Goal: Information Seeking & Learning: Check status

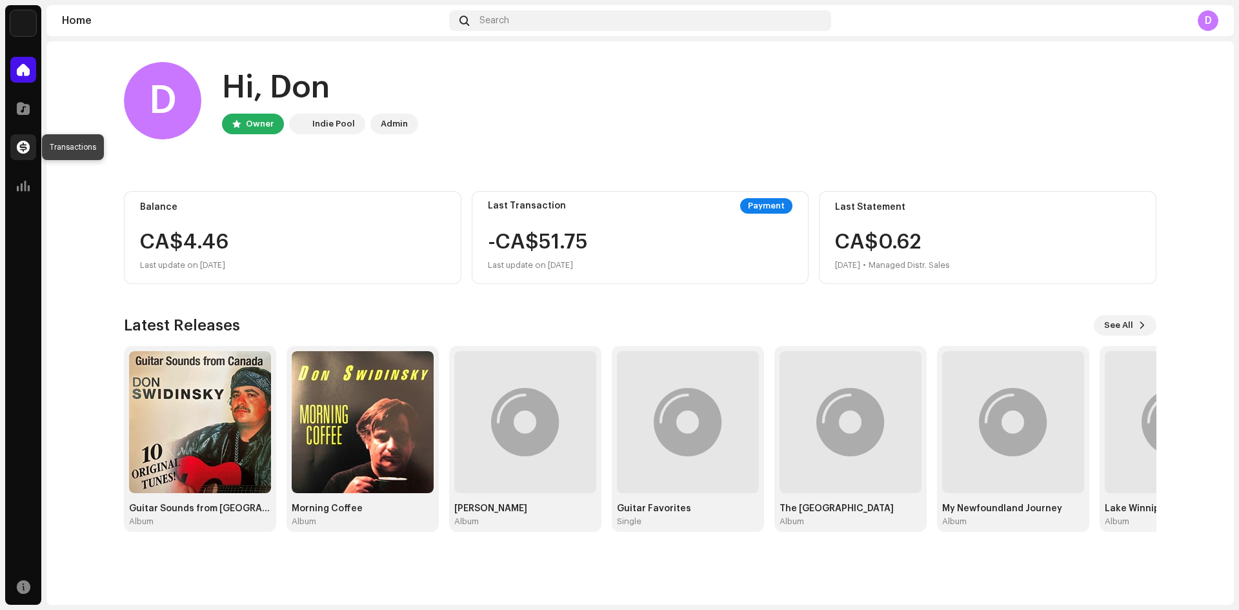
click at [21, 147] on span at bounding box center [23, 147] width 13 height 10
click at [21, 142] on span at bounding box center [23, 147] width 13 height 10
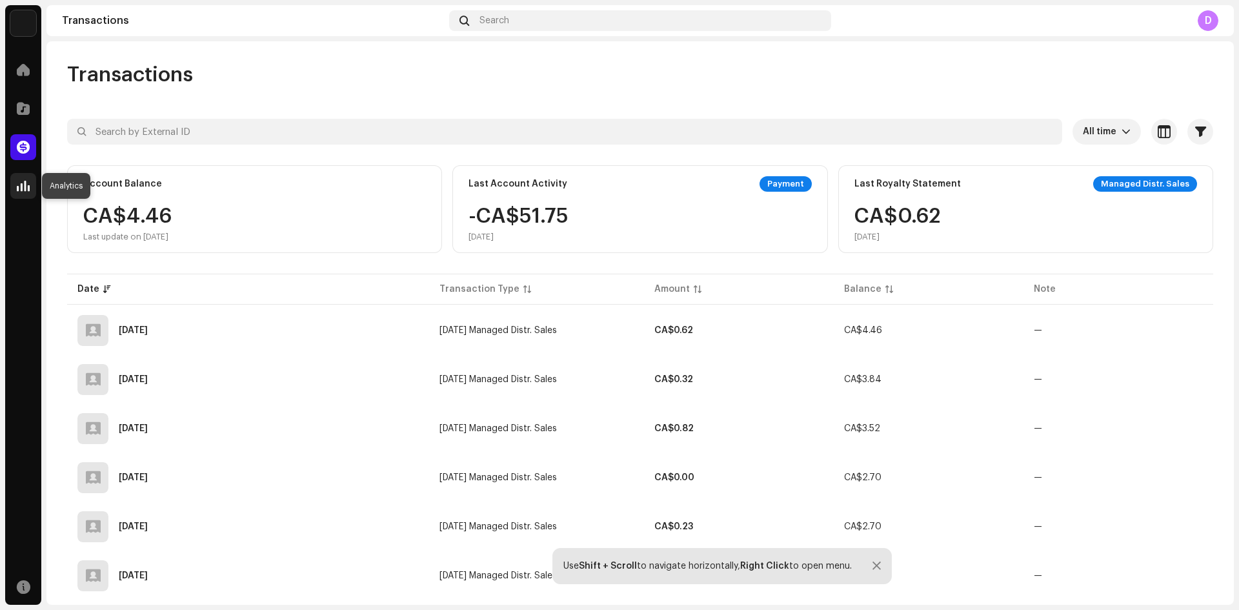
click at [28, 190] on span at bounding box center [23, 186] width 13 height 10
click at [24, 186] on span at bounding box center [23, 186] width 13 height 10
click at [23, 185] on span at bounding box center [23, 186] width 13 height 10
click at [23, 183] on span at bounding box center [23, 186] width 13 height 10
click at [21, 183] on span at bounding box center [23, 186] width 13 height 10
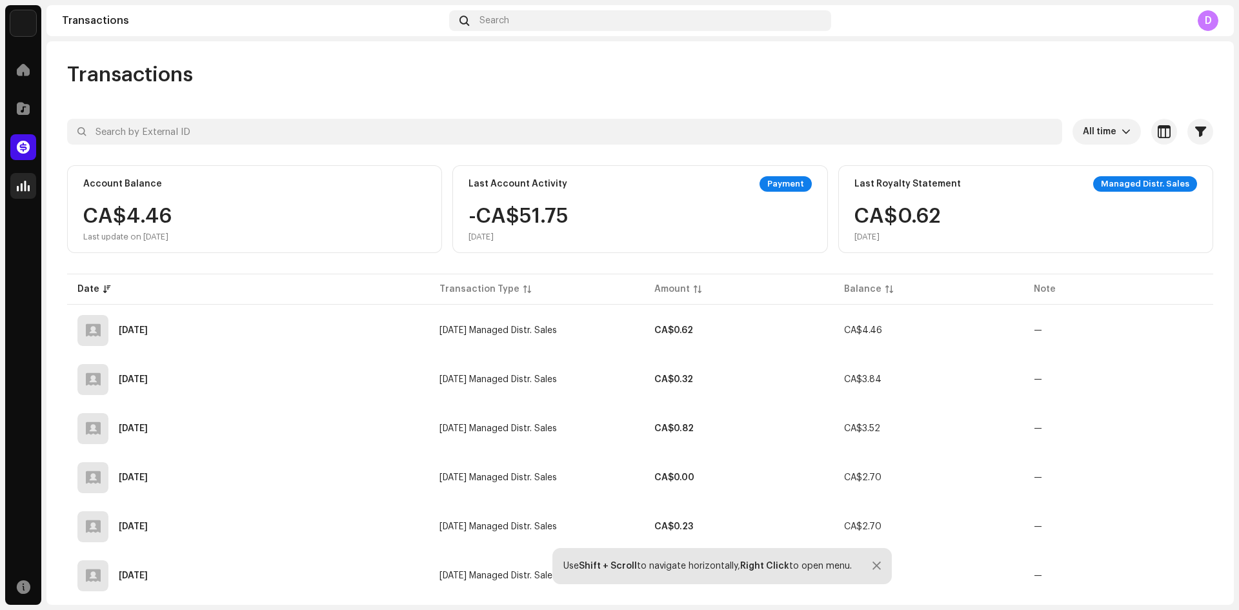
click at [22, 183] on span at bounding box center [23, 186] width 13 height 10
click at [18, 146] on span at bounding box center [23, 147] width 13 height 10
click at [1121, 130] on icon "dropdown trigger" at bounding box center [1125, 131] width 9 height 9
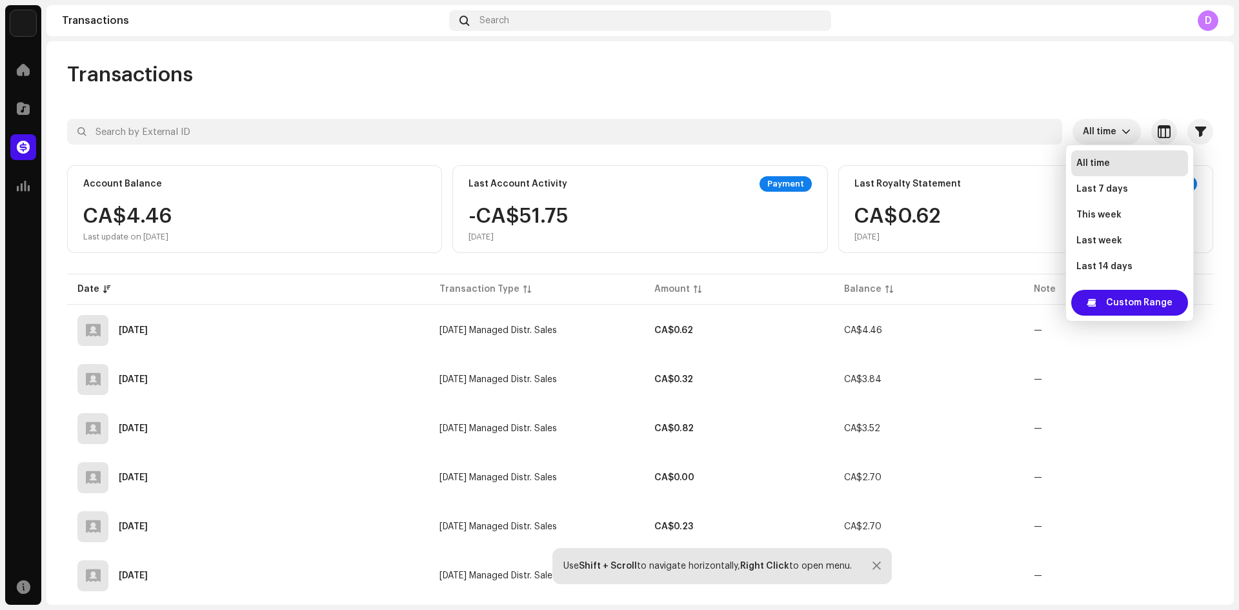
click at [1102, 162] on span "All time" at bounding box center [1093, 163] width 34 height 13
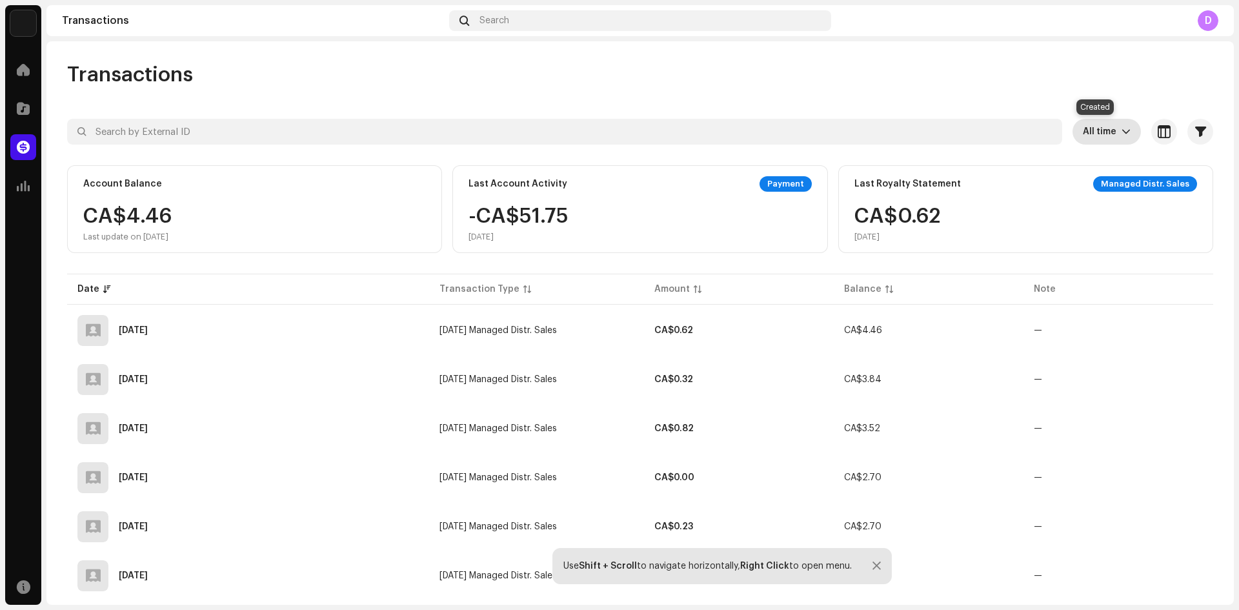
click at [1113, 130] on span "All time" at bounding box center [1102, 132] width 39 height 26
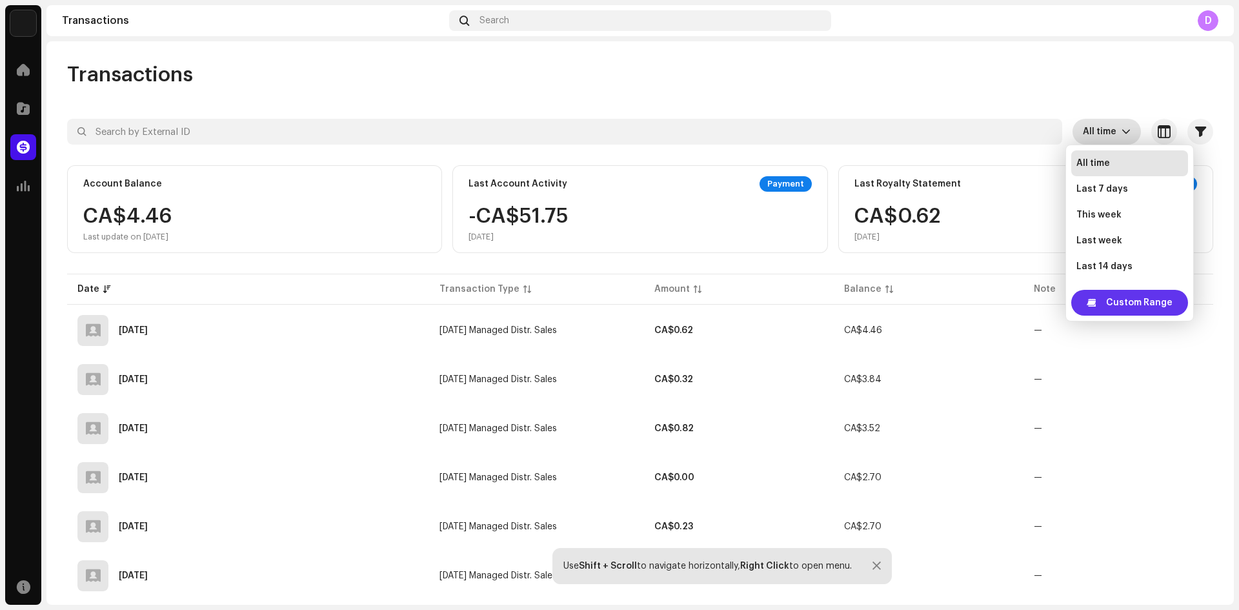
scroll to position [21, 0]
click at [1083, 168] on span "Last 7 days" at bounding box center [1102, 168] width 52 height 13
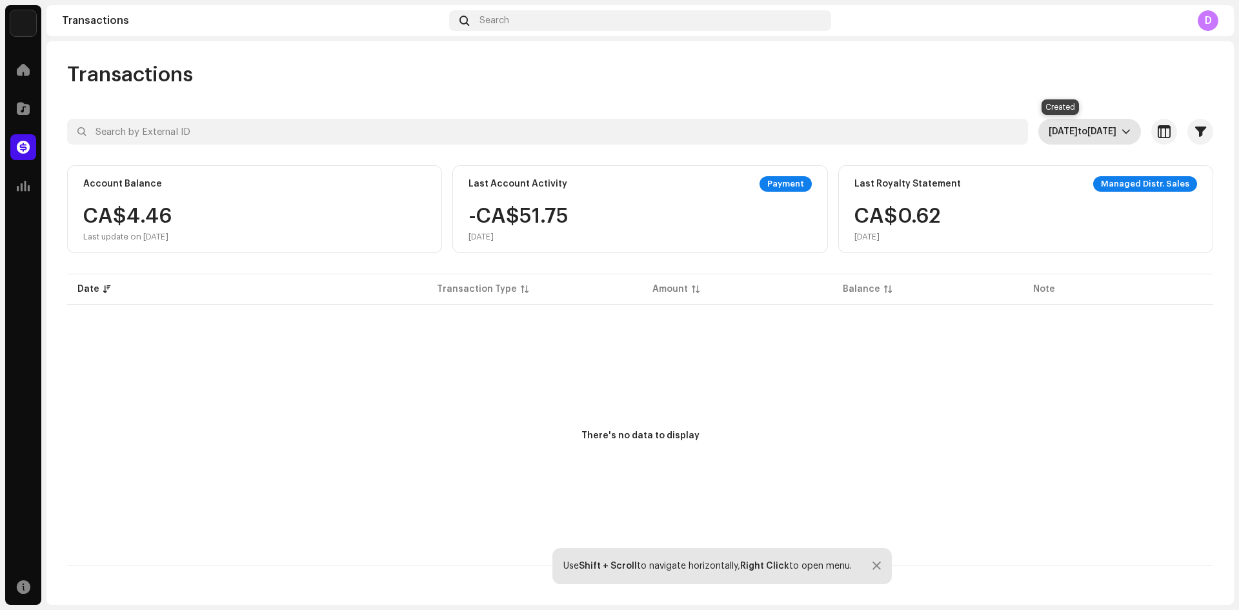
click at [1110, 132] on span "[DATE]" at bounding box center [1101, 131] width 29 height 9
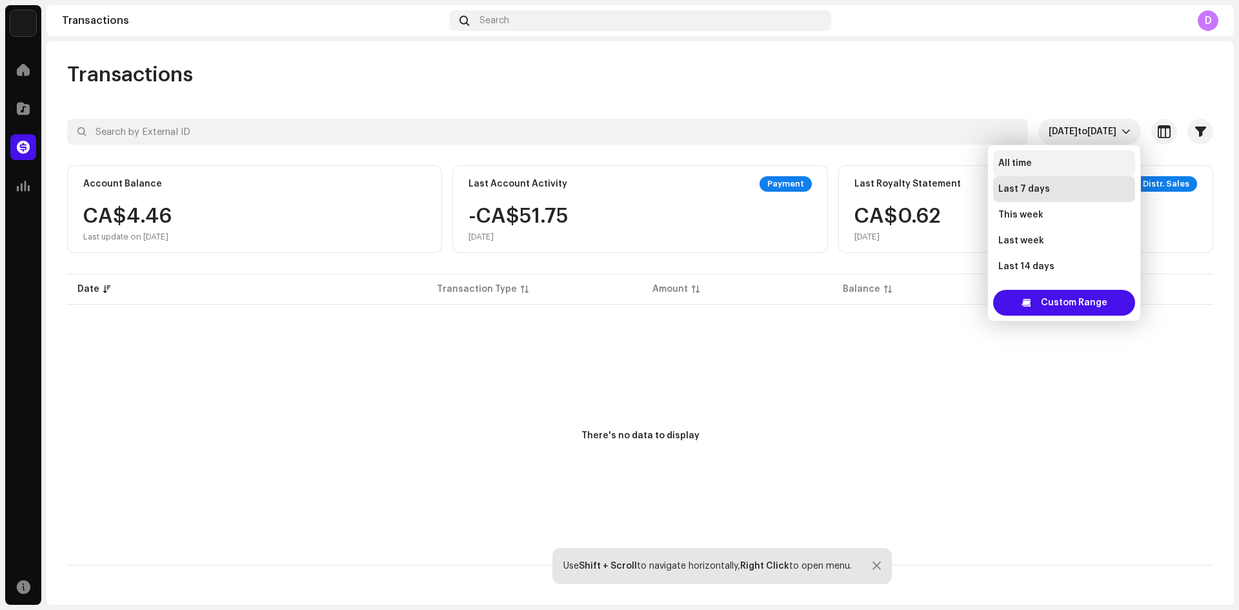
click at [1025, 164] on span "All time" at bounding box center [1015, 163] width 34 height 13
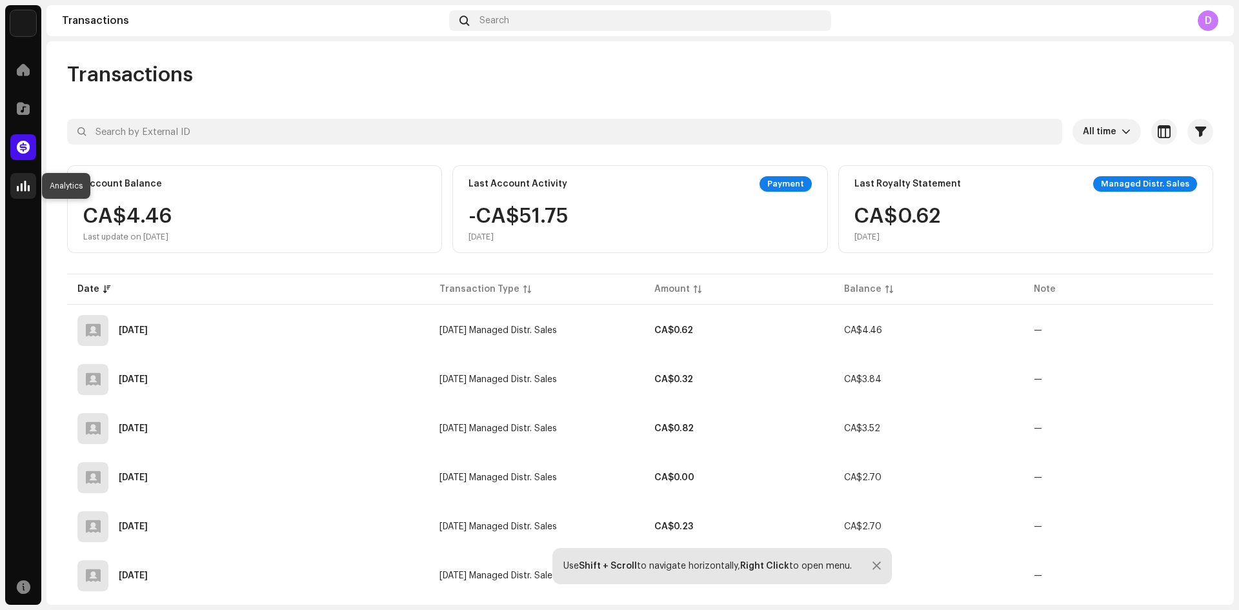
click at [29, 181] on span at bounding box center [23, 186] width 13 height 10
click at [25, 185] on span at bounding box center [23, 186] width 13 height 10
click at [30, 149] on div at bounding box center [23, 147] width 26 height 26
click at [23, 188] on span at bounding box center [23, 186] width 13 height 10
click at [23, 187] on span at bounding box center [23, 186] width 13 height 10
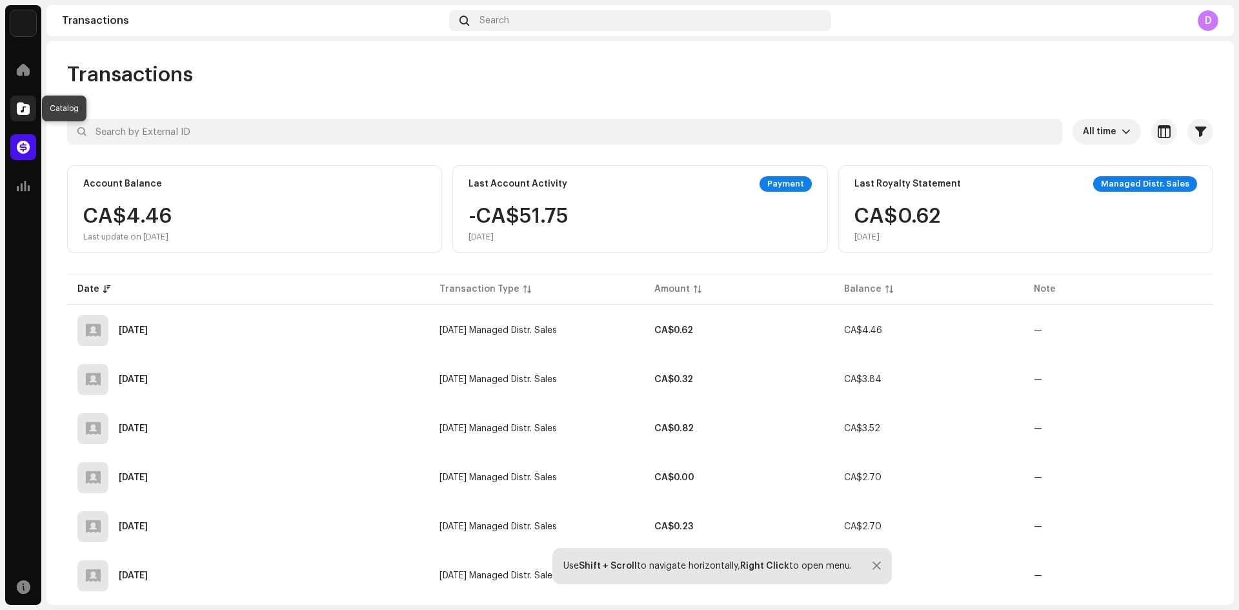
click at [22, 108] on span at bounding box center [23, 108] width 13 height 10
click at [25, 73] on span at bounding box center [23, 70] width 13 height 10
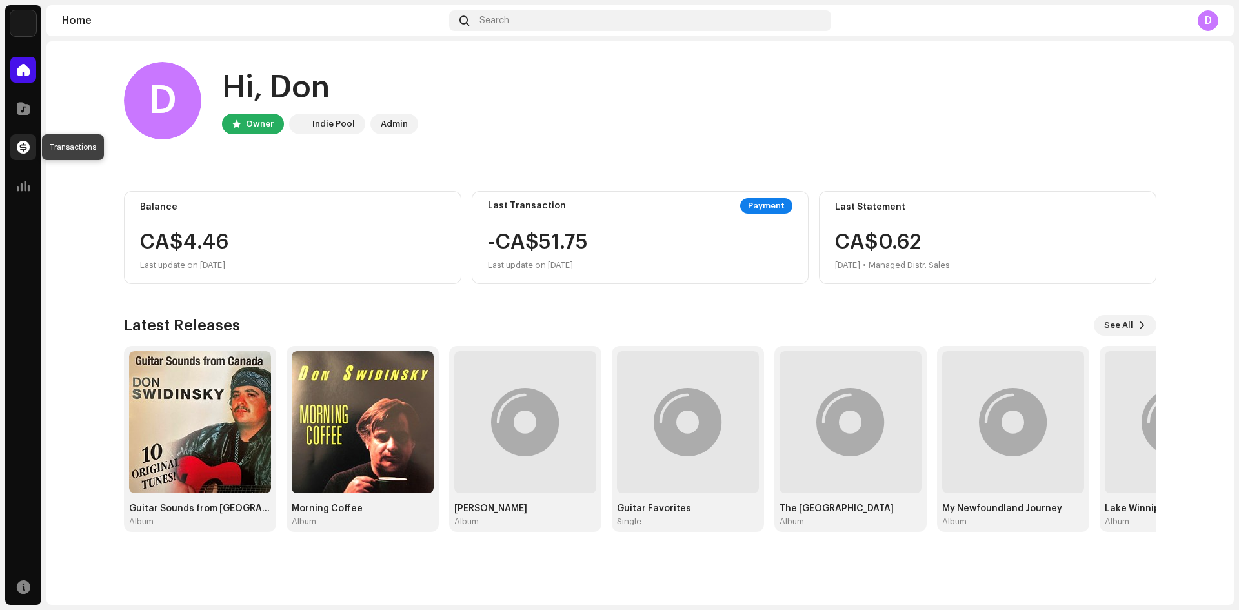
click at [26, 150] on span at bounding box center [23, 147] width 13 height 10
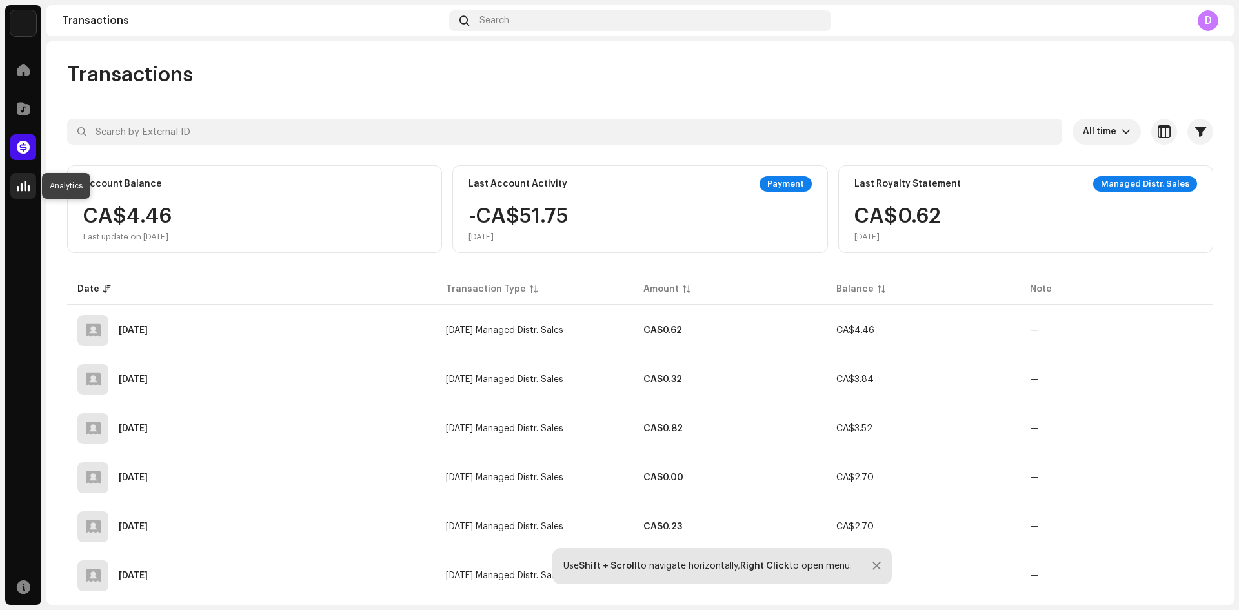
click at [25, 186] on span at bounding box center [23, 186] width 13 height 10
click at [21, 108] on span at bounding box center [23, 108] width 13 height 10
click at [24, 69] on span at bounding box center [23, 70] width 13 height 10
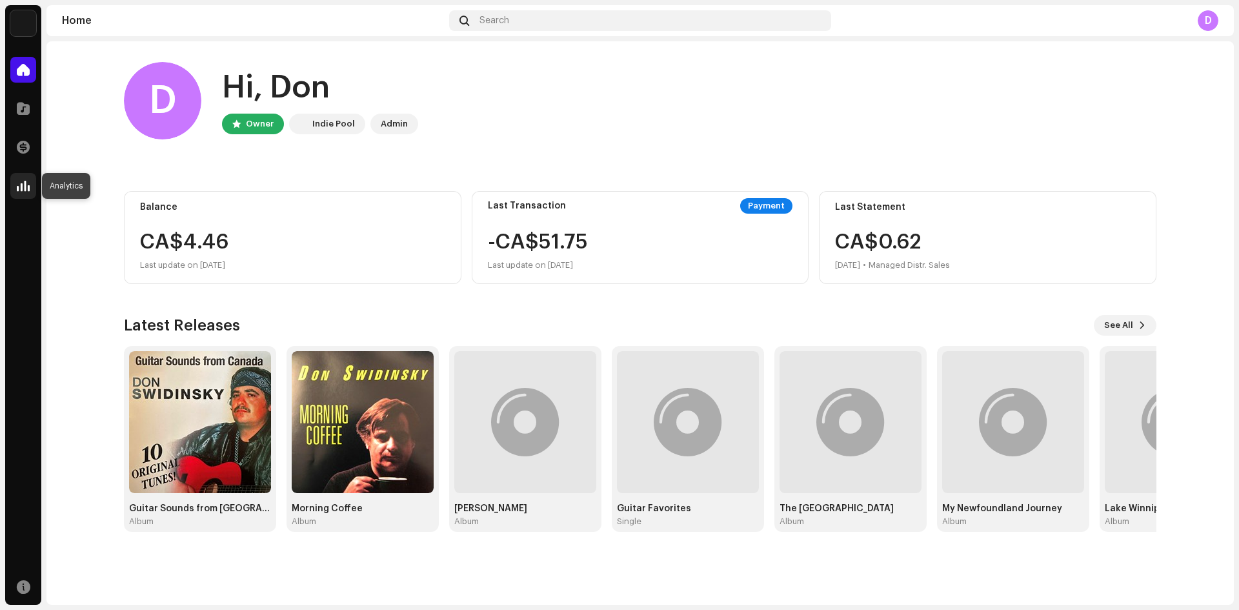
click at [28, 188] on span at bounding box center [23, 186] width 13 height 10
click at [25, 187] on span at bounding box center [23, 186] width 13 height 10
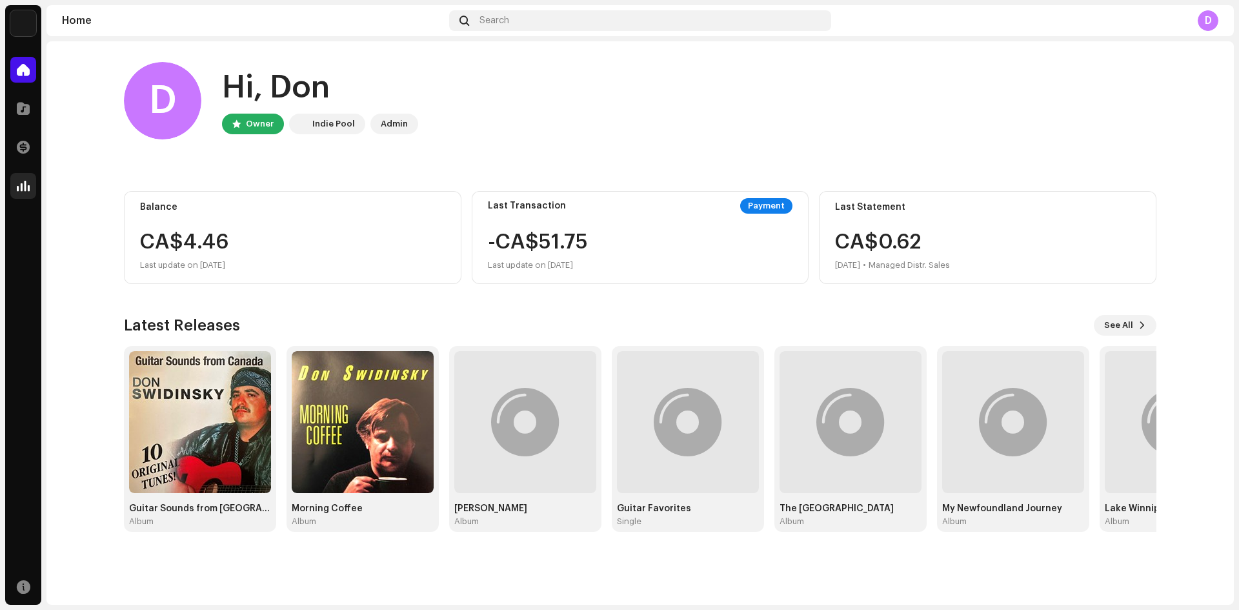
click at [25, 187] on span at bounding box center [23, 186] width 13 height 10
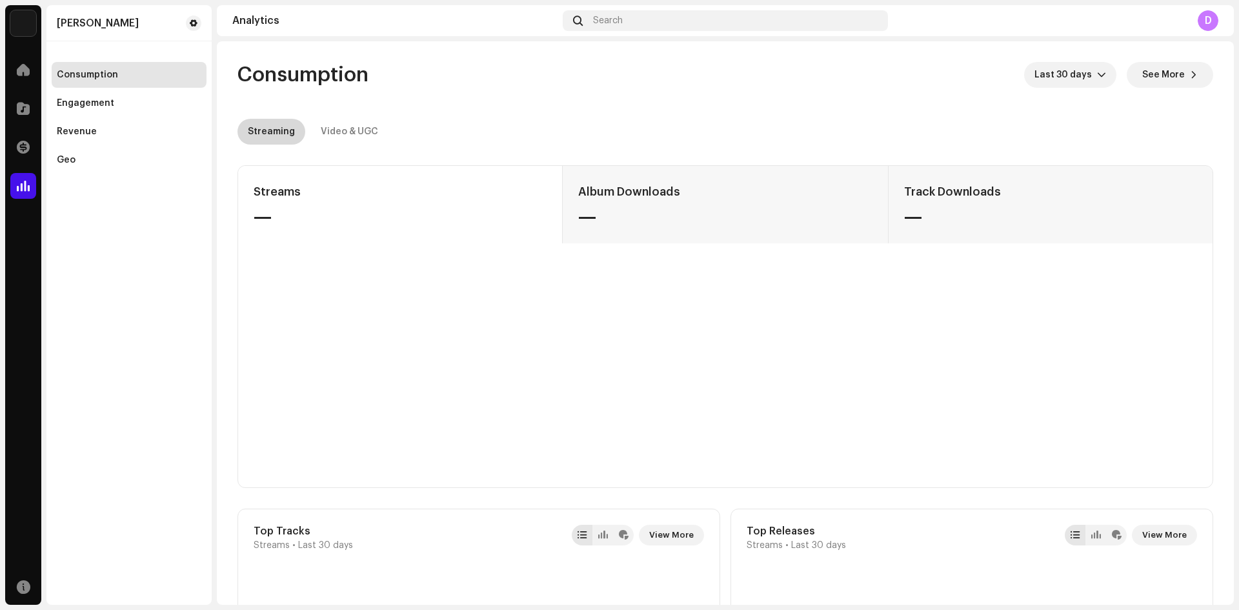
click at [266, 127] on div "Streaming" at bounding box center [271, 132] width 47 height 26
click at [266, 192] on div "Streams — Album Downloads — Track Downloads —" at bounding box center [725, 204] width 974 height 77
click at [72, 132] on div "Revenue" at bounding box center [77, 131] width 40 height 10
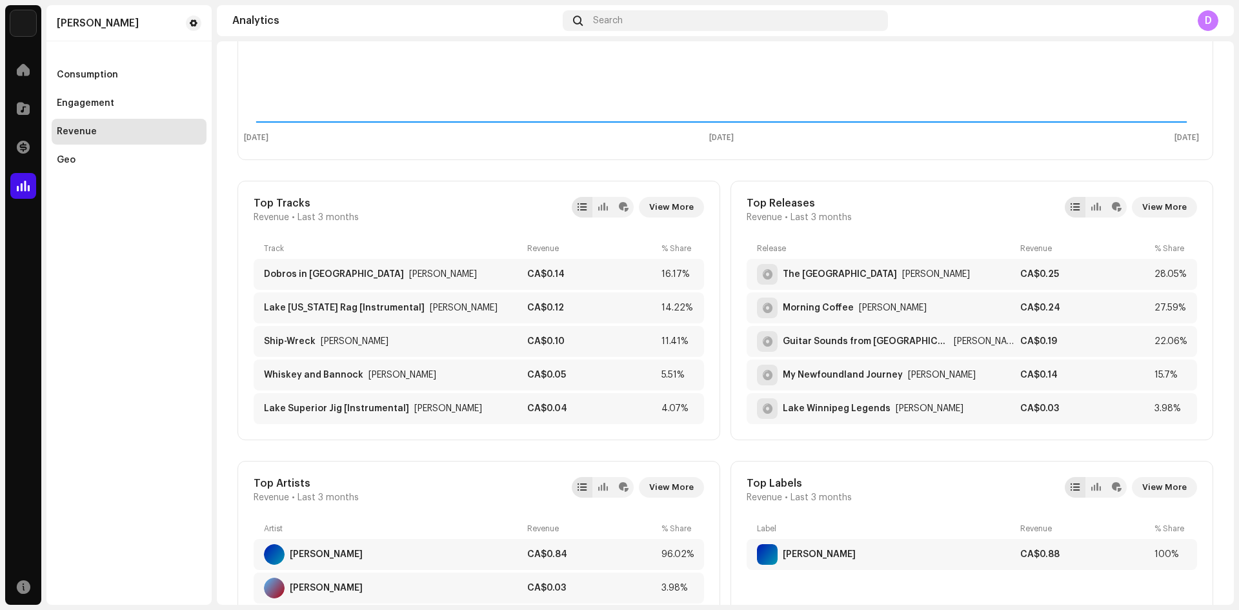
scroll to position [387, 0]
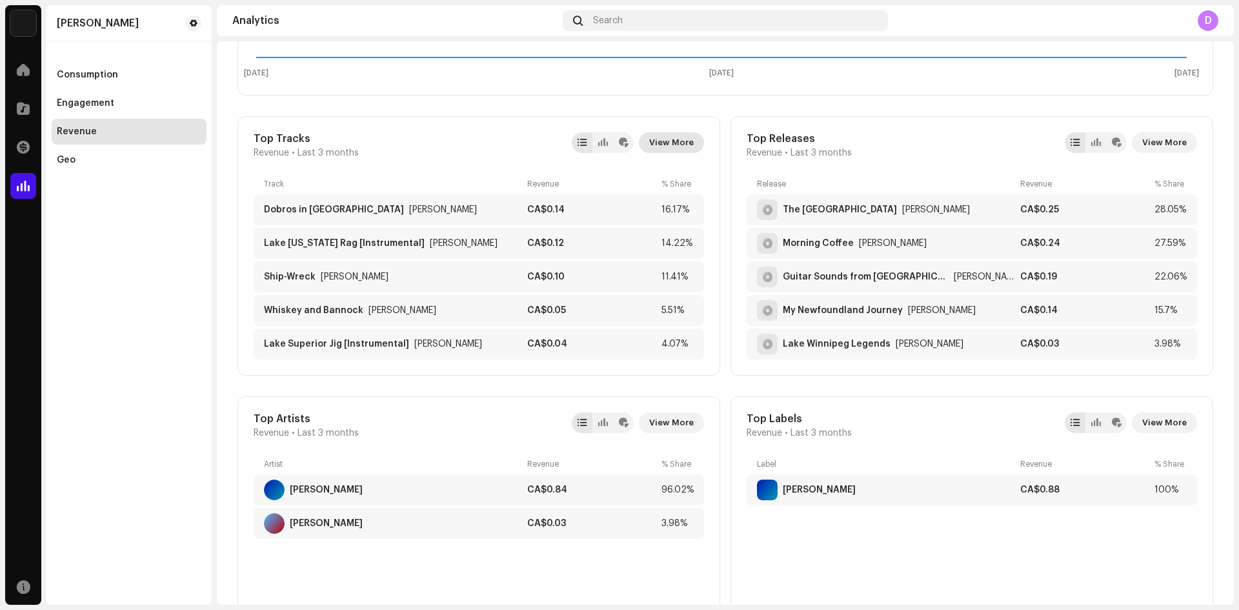
click at [661, 137] on span "View More" at bounding box center [671, 143] width 45 height 26
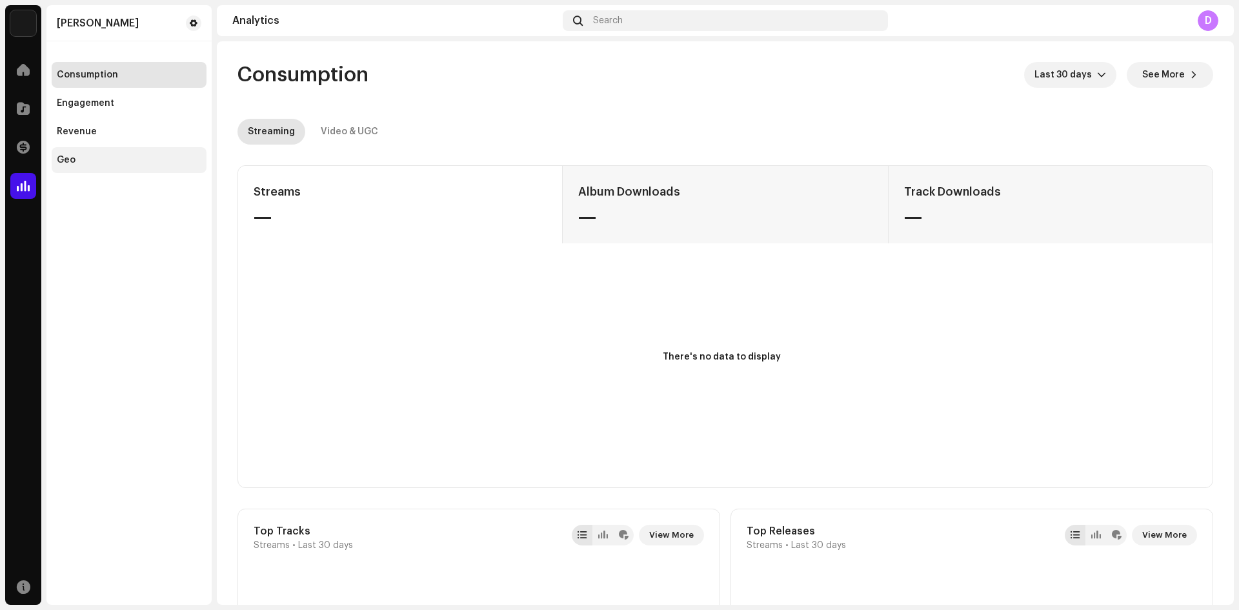
click at [65, 159] on div "Geo" at bounding box center [66, 160] width 19 height 10
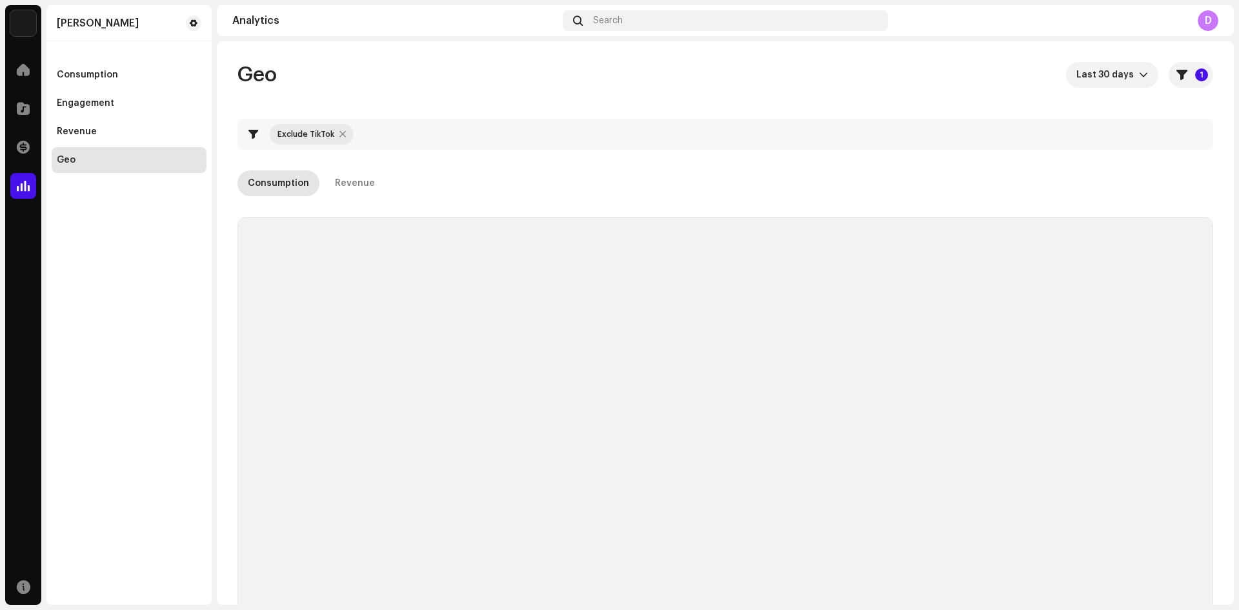
checkbox input "true"
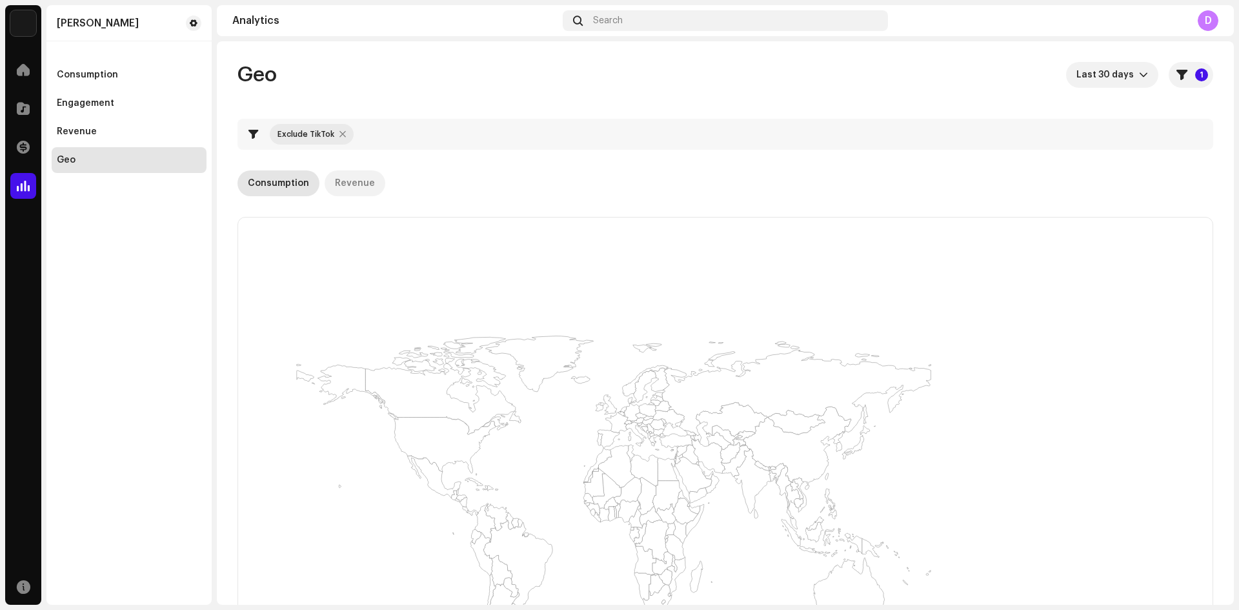
click at [360, 183] on div "Revenue" at bounding box center [355, 183] width 40 height 26
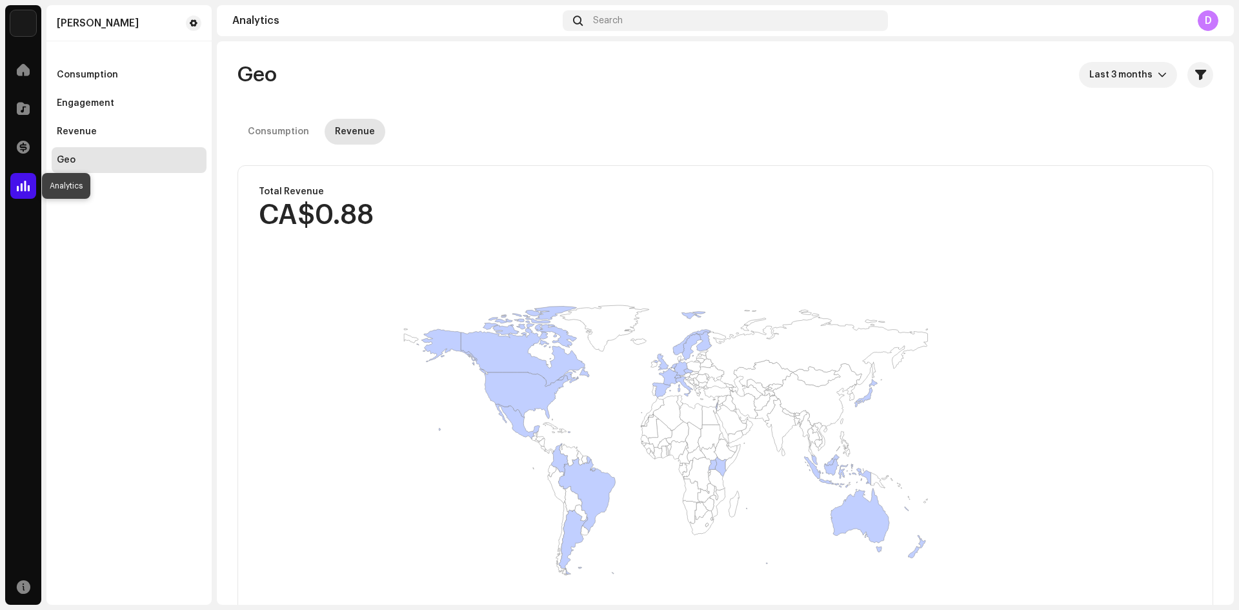
click at [17, 181] on span at bounding box center [23, 186] width 13 height 10
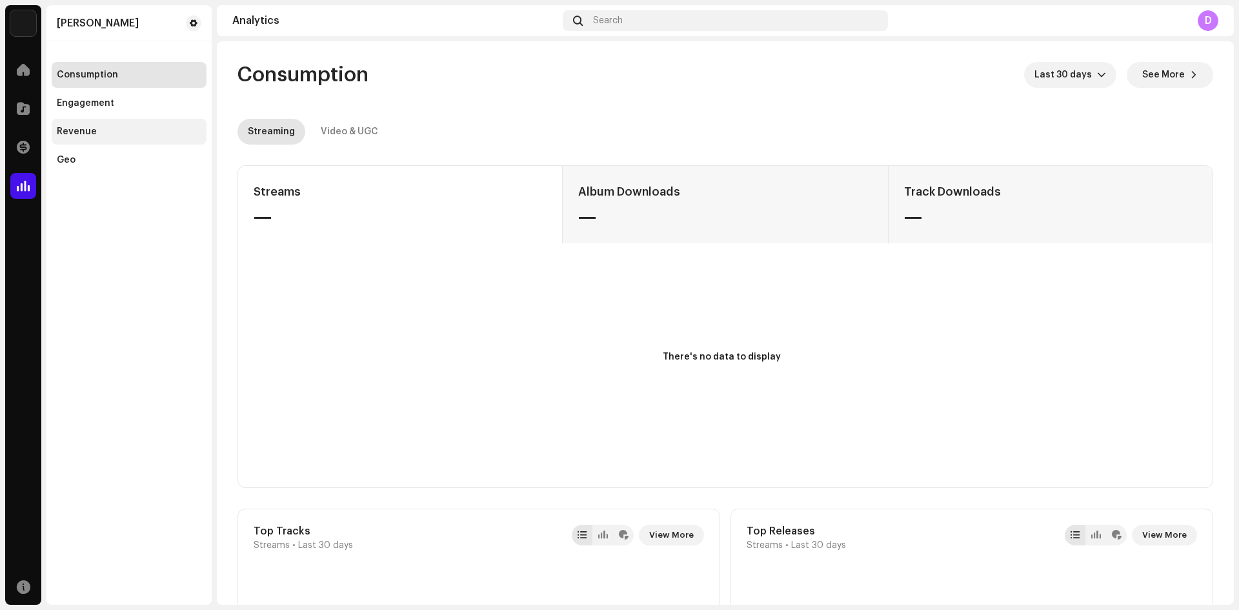
click at [70, 132] on div "Revenue" at bounding box center [77, 131] width 40 height 10
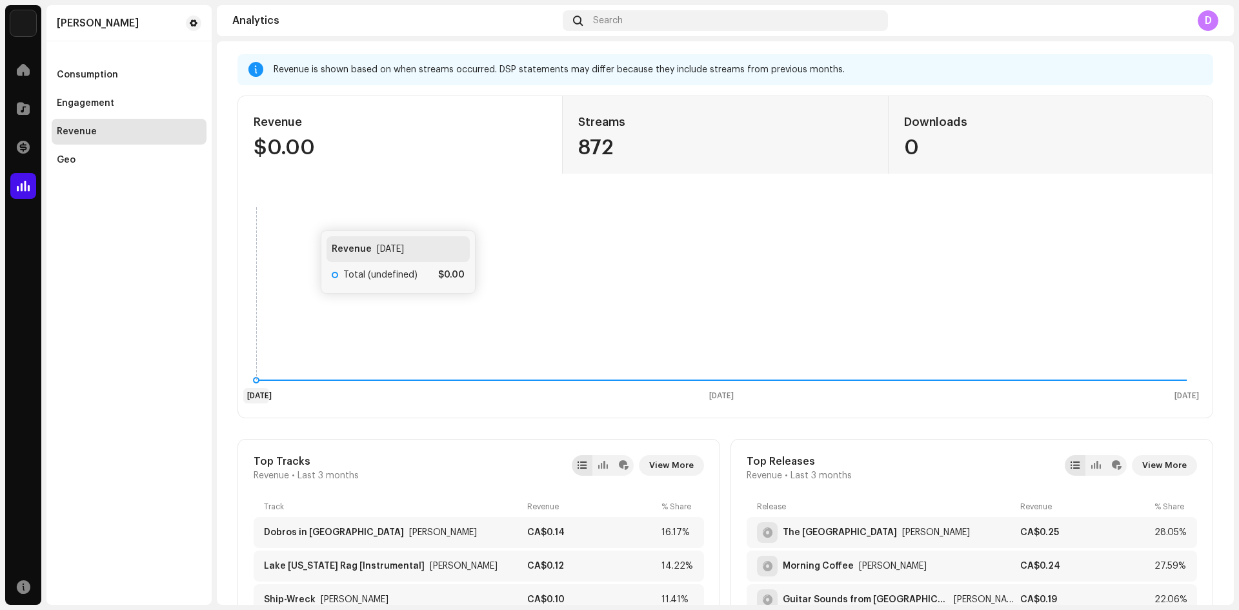
scroll to position [129, 0]
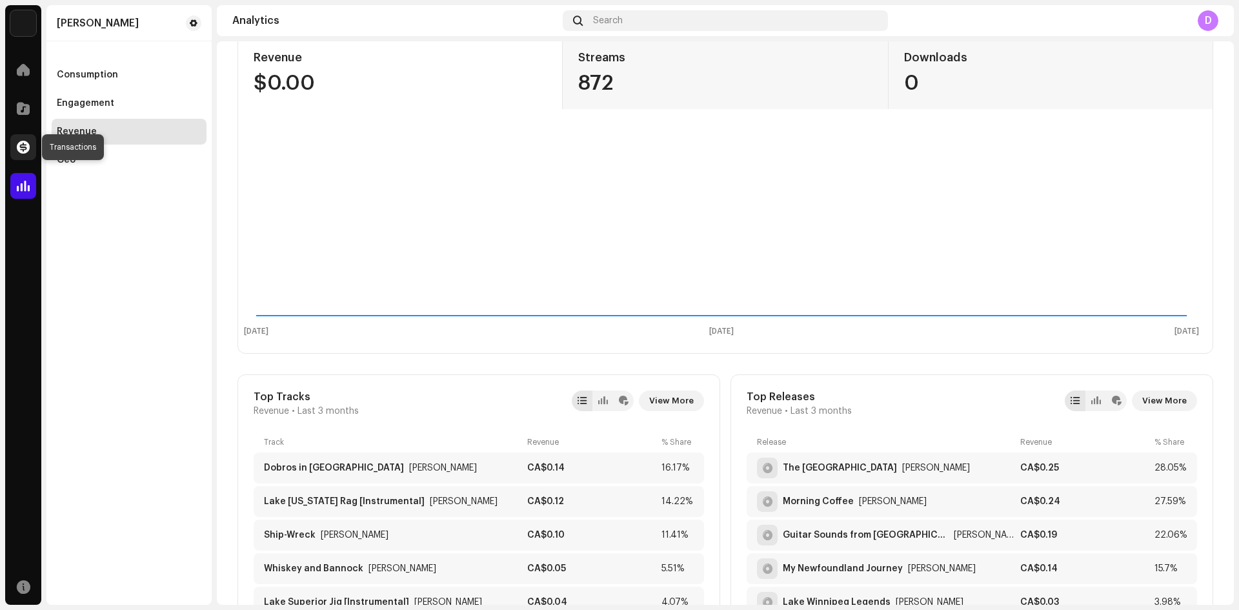
click at [23, 149] on span at bounding box center [23, 147] width 13 height 10
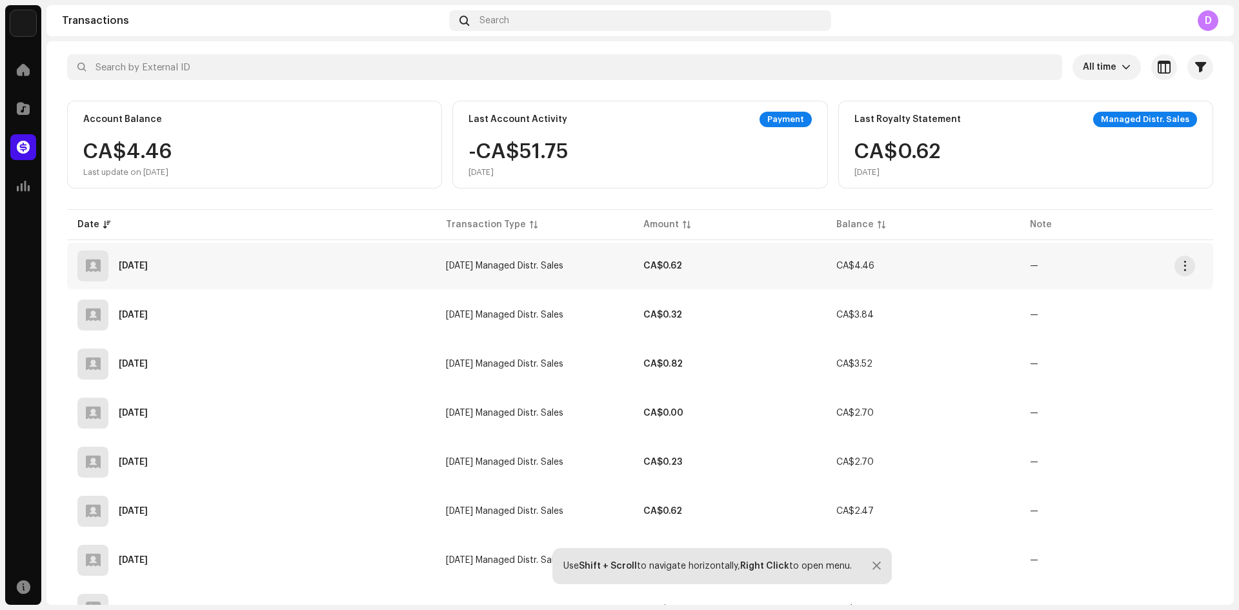
scroll to position [129, 0]
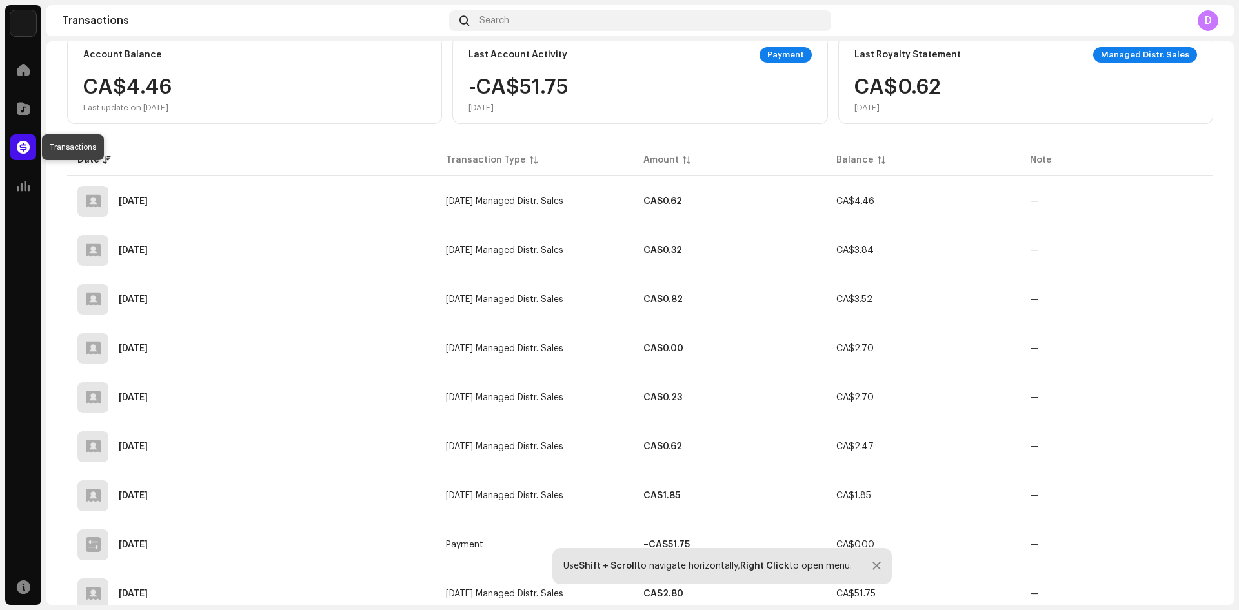
click at [30, 150] on div at bounding box center [23, 147] width 26 height 26
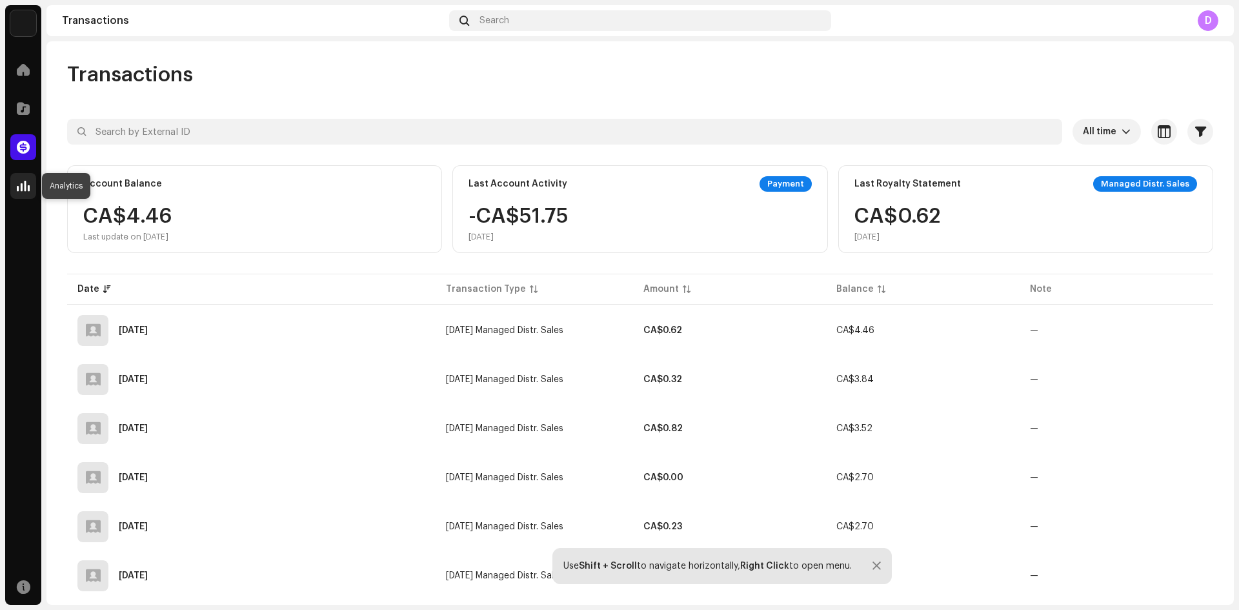
click at [27, 186] on span at bounding box center [23, 186] width 13 height 10
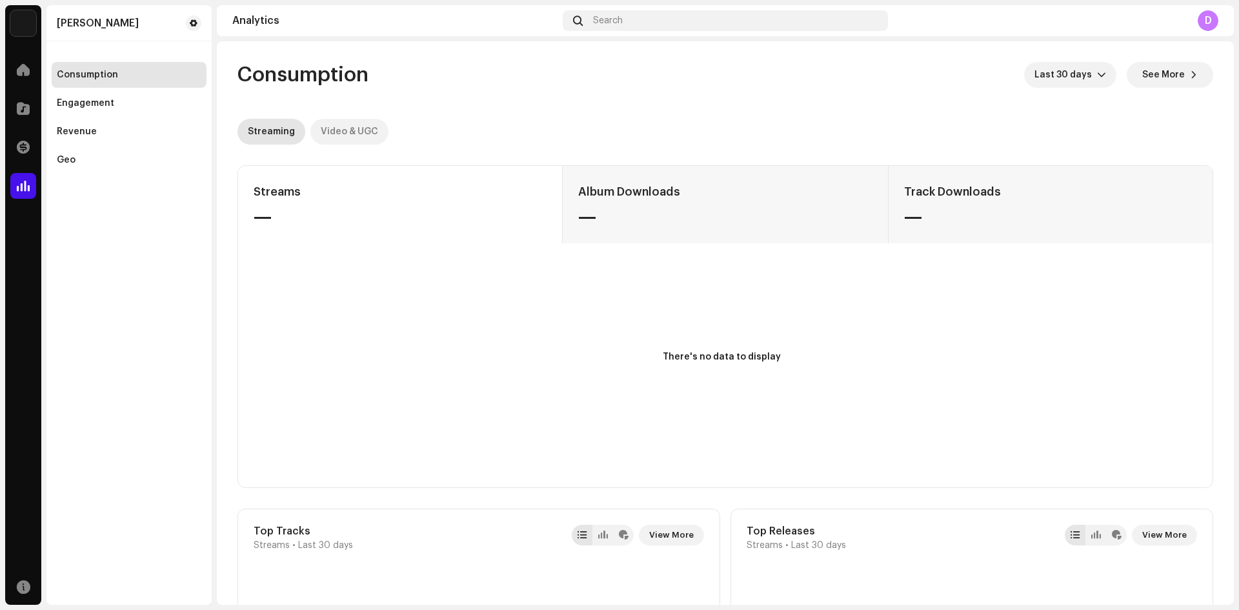
click at [341, 132] on div "Video & UGC" at bounding box center [349, 132] width 57 height 26
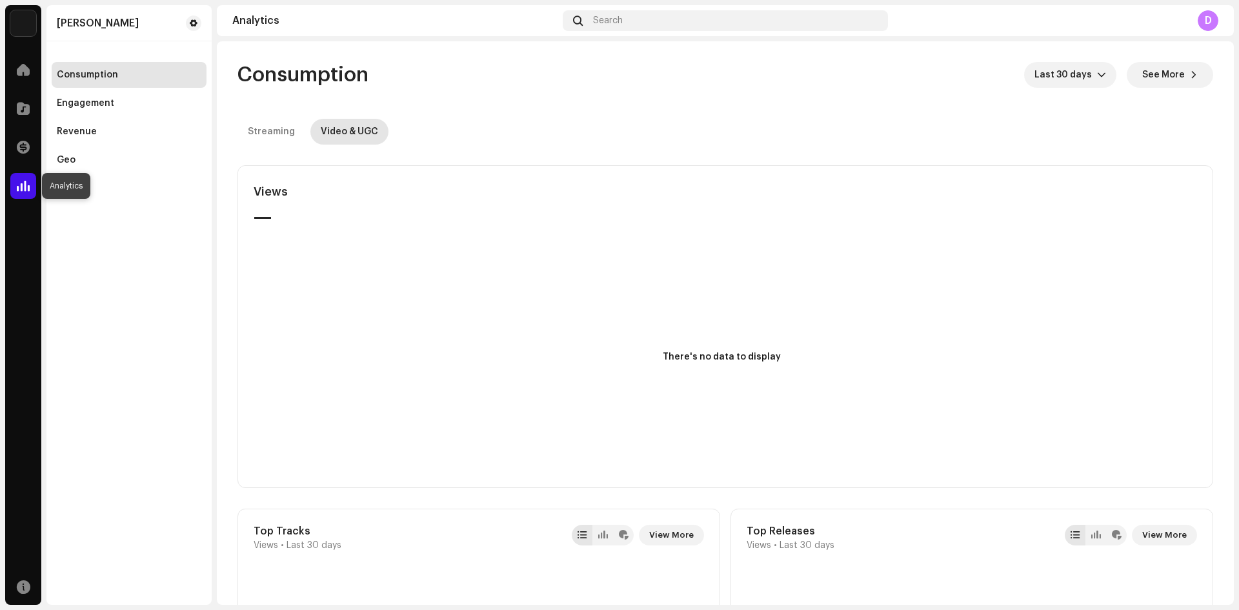
click at [24, 183] on span at bounding box center [23, 186] width 13 height 10
click at [72, 156] on div "Geo" at bounding box center [66, 160] width 19 height 10
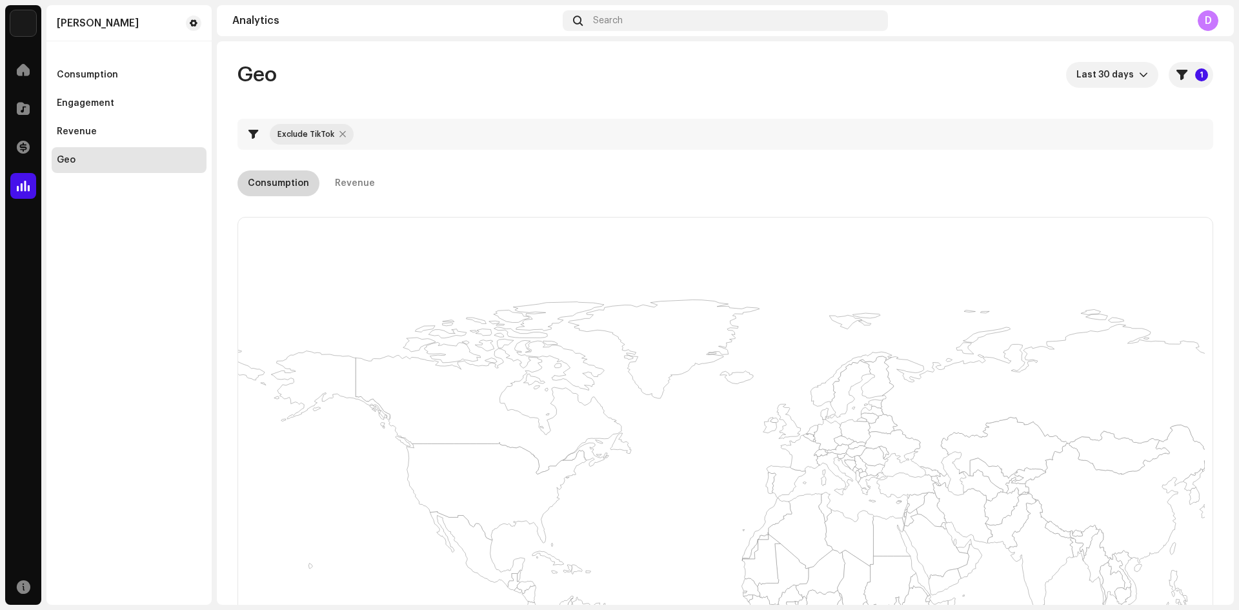
click at [296, 177] on div "Consumption" at bounding box center [278, 183] width 61 height 26
click at [59, 161] on div "Geo" at bounding box center [66, 160] width 19 height 10
click at [62, 157] on div "Geo" at bounding box center [66, 160] width 19 height 10
click at [26, 148] on span at bounding box center [23, 147] width 13 height 10
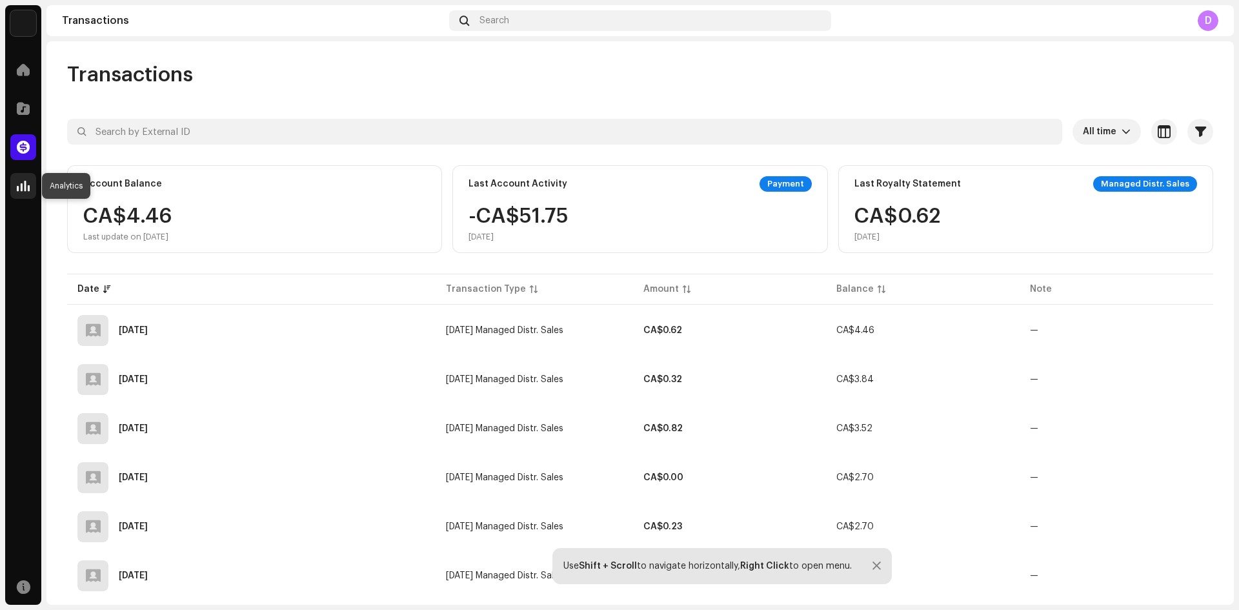
click at [26, 186] on span at bounding box center [23, 186] width 13 height 10
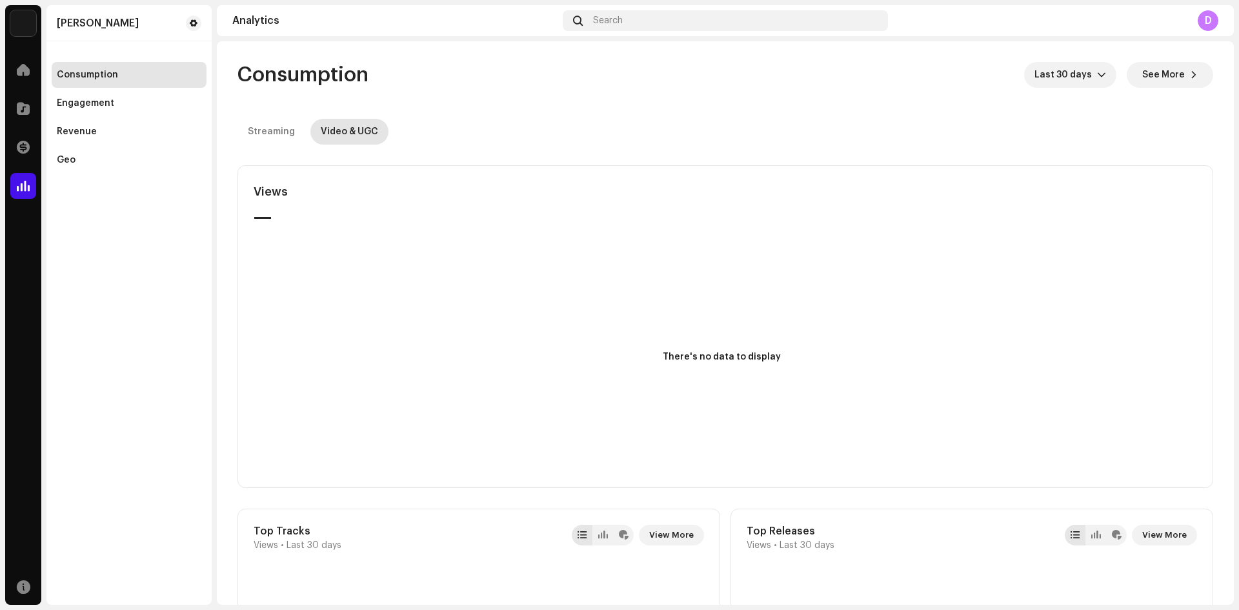
click at [1210, 19] on div "D" at bounding box center [1208, 20] width 21 height 21
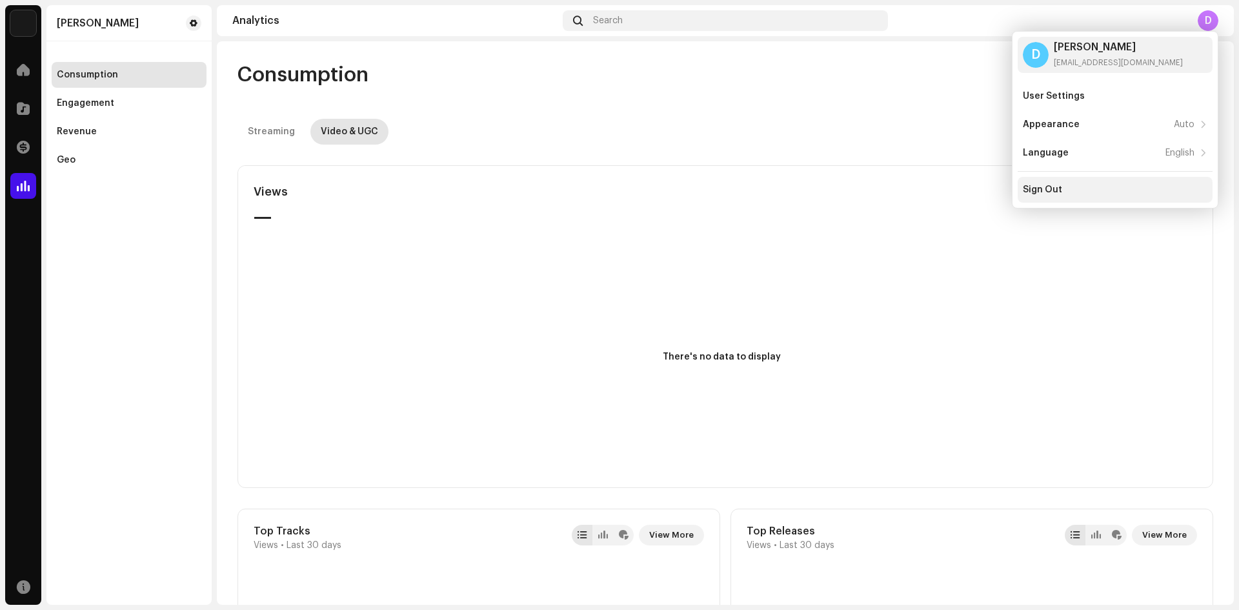
click at [1043, 188] on div "Sign Out" at bounding box center [1042, 190] width 39 height 10
